Goal: Transaction & Acquisition: Purchase product/service

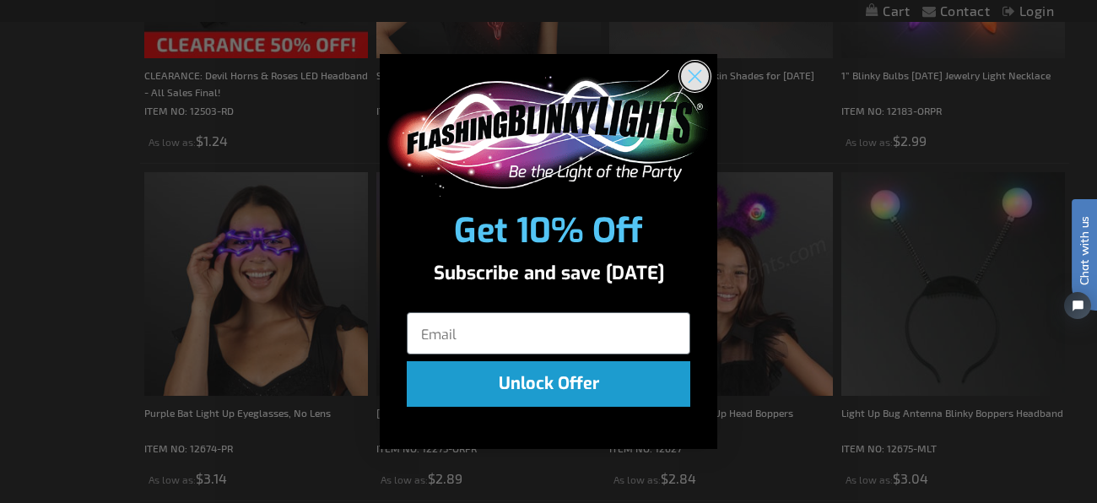
click at [696, 64] on circle "Close dialog" at bounding box center [695, 76] width 28 height 28
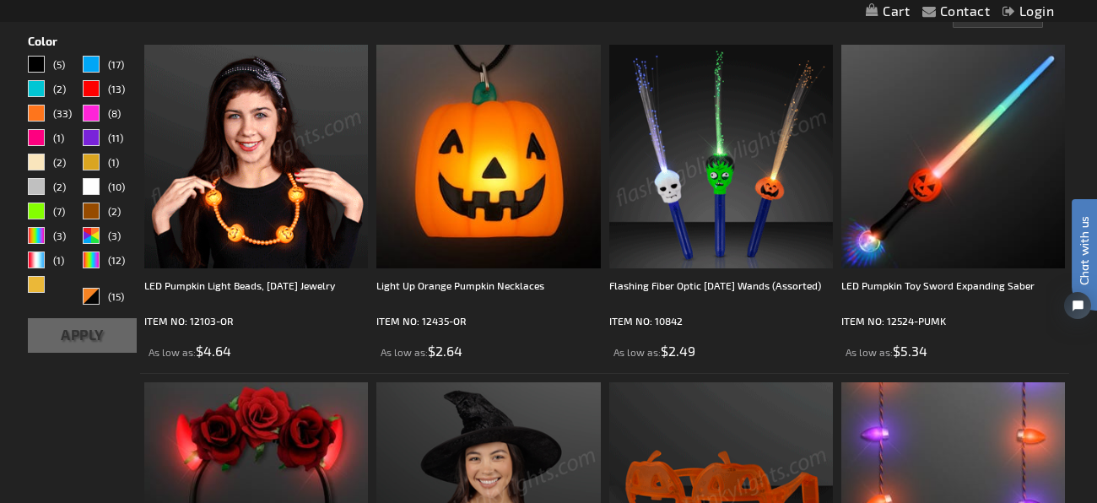
scroll to position [458, 0]
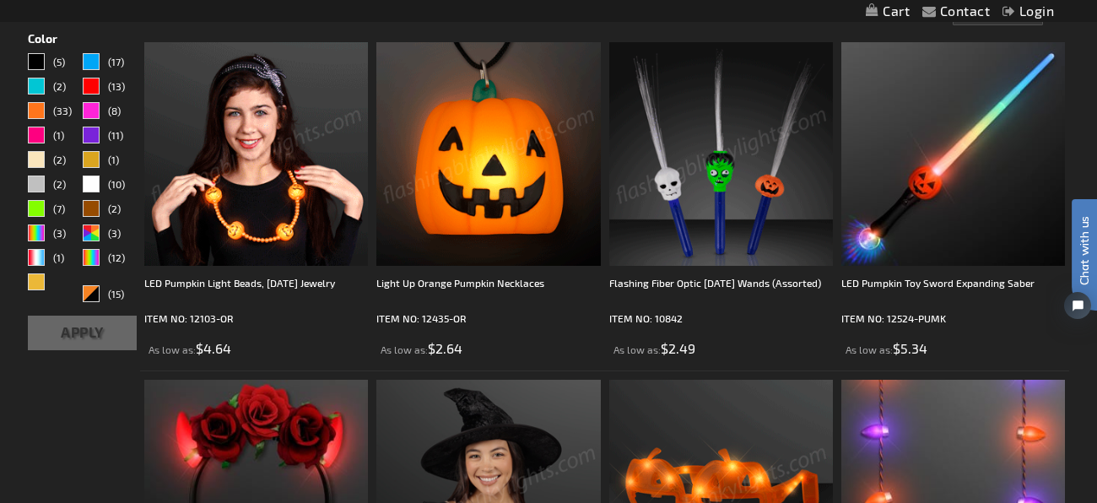
click at [288, 272] on div "LED Pumpkin Light Beads, [DATE] Jewelry ITEM NO: 12103-OR As low as $4.64" at bounding box center [256, 200] width 224 height 316
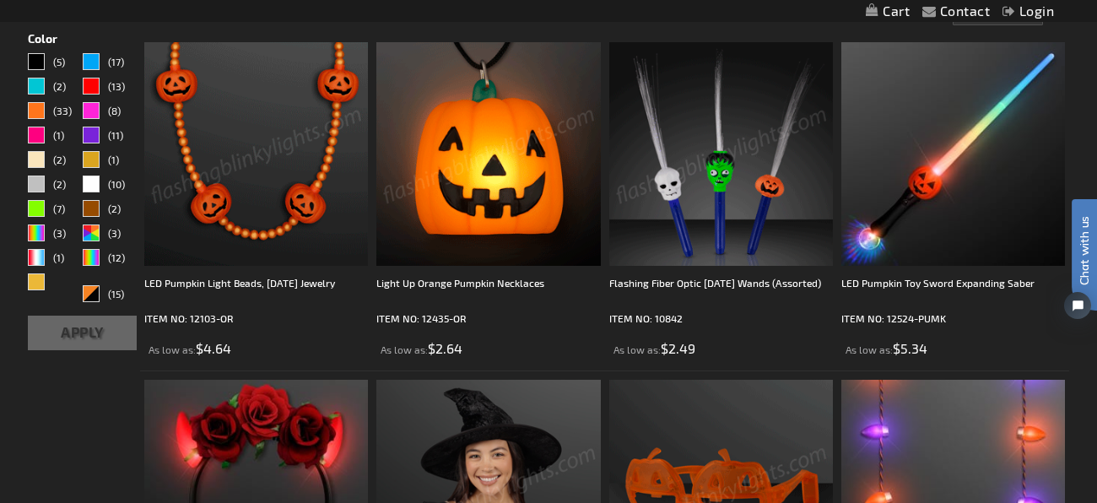
click at [266, 220] on img at bounding box center [256, 154] width 224 height 224
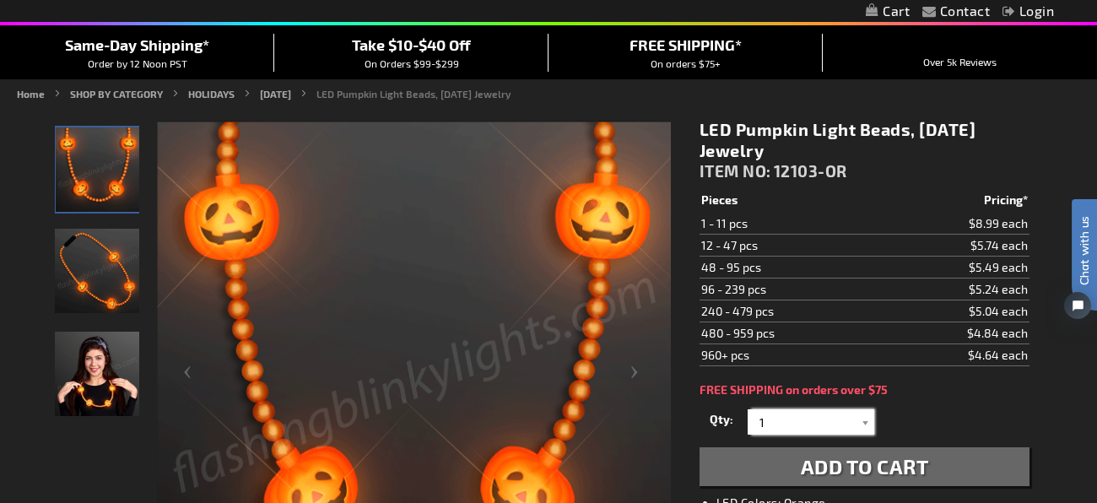
click at [796, 423] on input "1" at bounding box center [813, 421] width 122 height 25
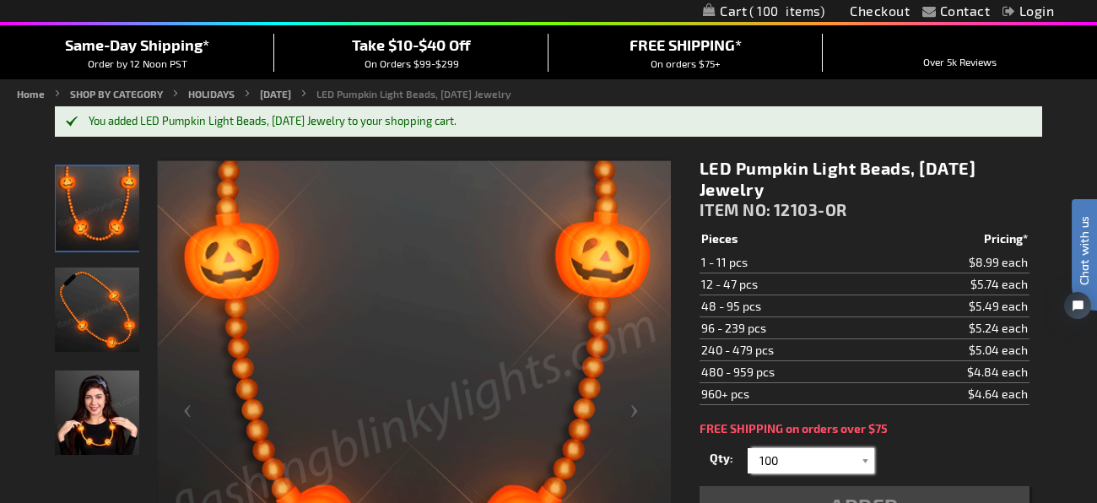
type input "100"
